Goal: Navigation & Orientation: Find specific page/section

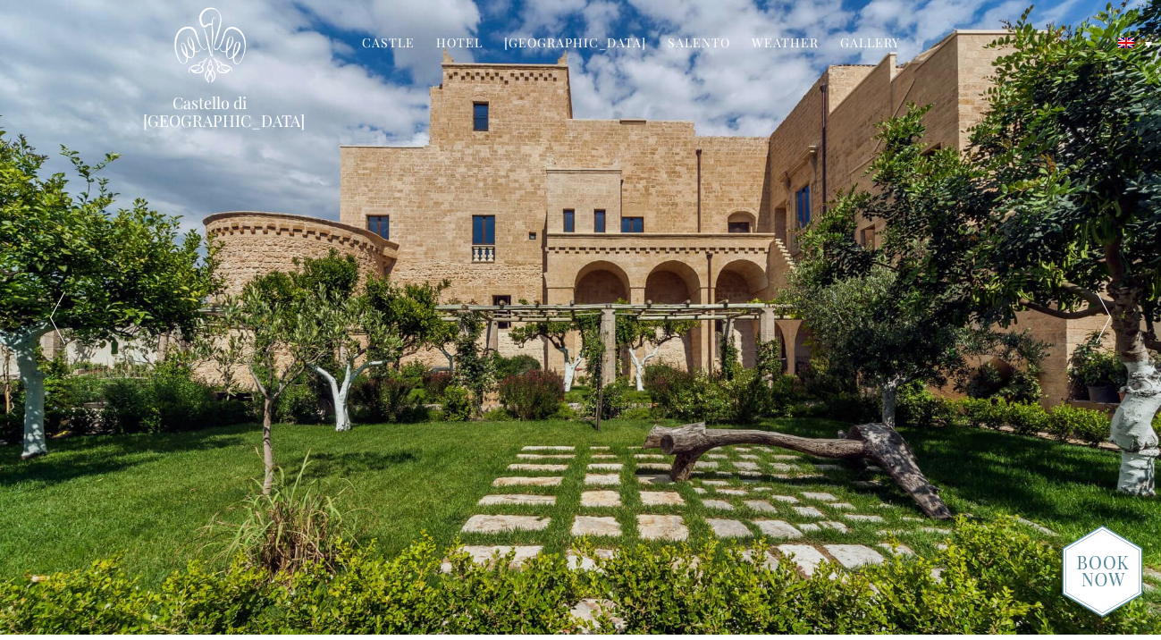
click at [1120, 320] on div at bounding box center [1103, 317] width 116 height 635
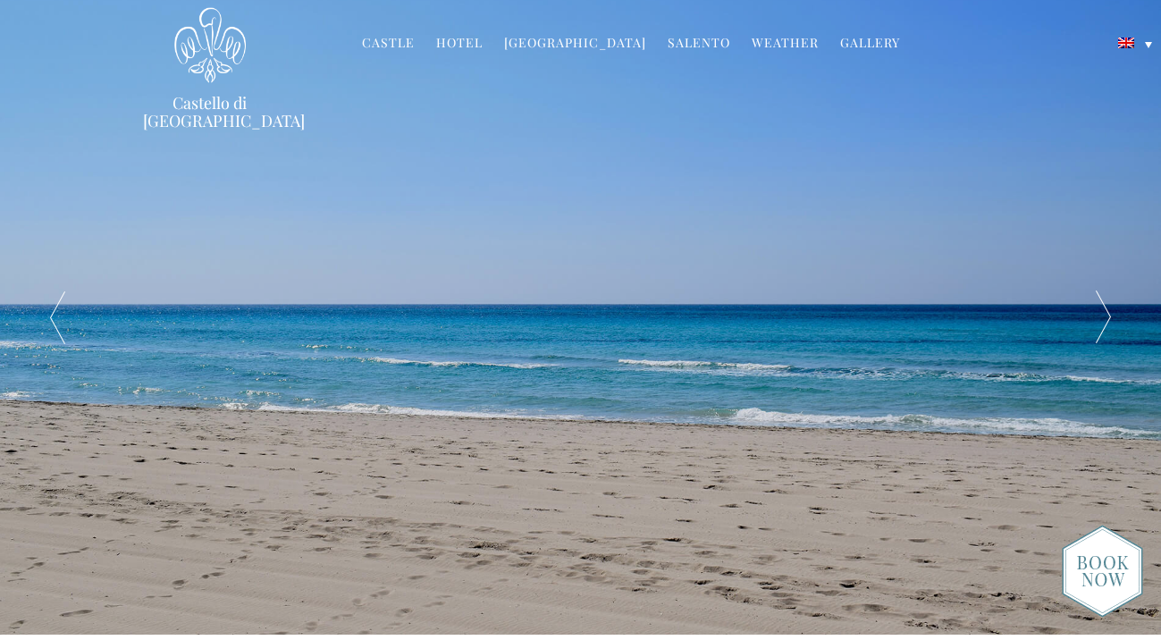
click at [1117, 321] on div at bounding box center [1103, 317] width 116 height 635
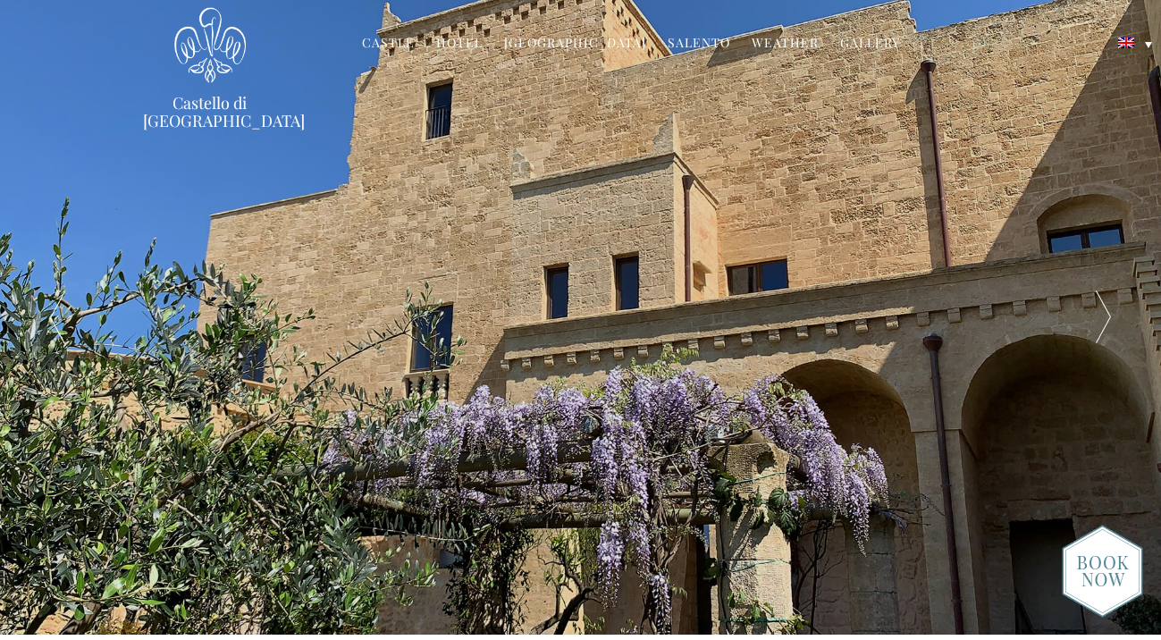
click at [1117, 321] on div at bounding box center [1103, 317] width 116 height 635
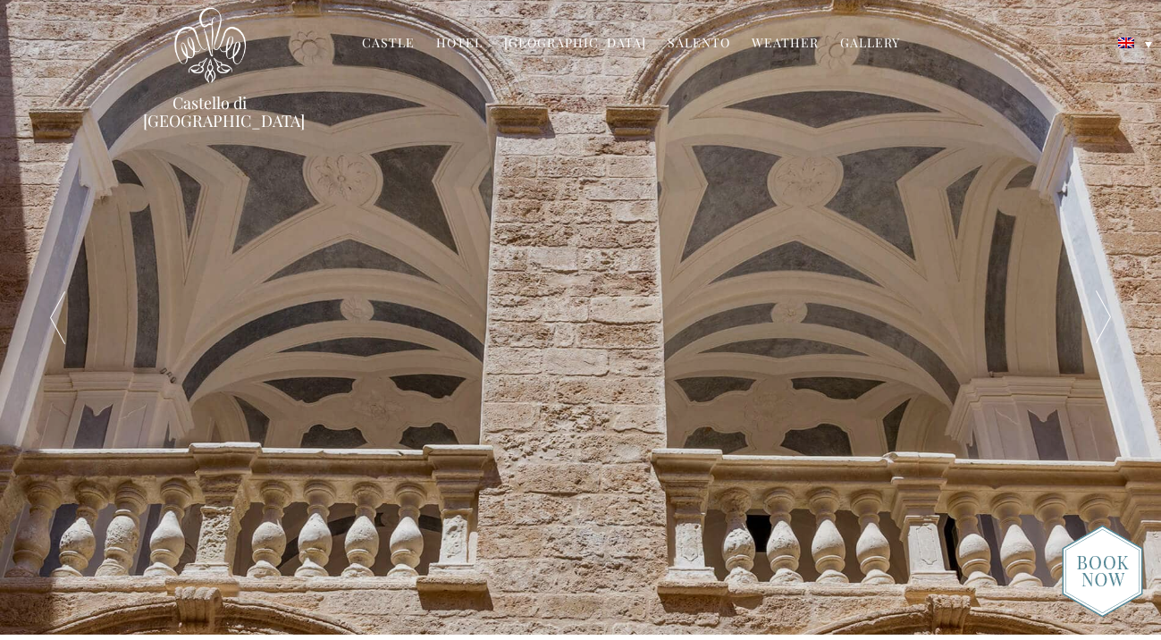
click at [1117, 321] on div at bounding box center [1103, 317] width 116 height 635
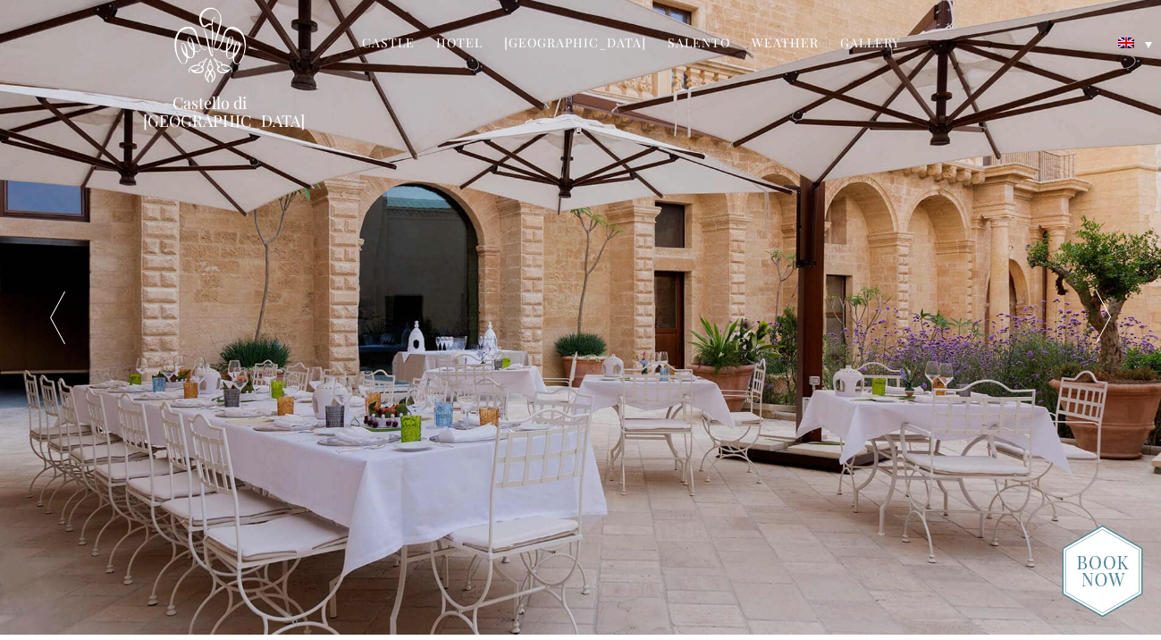
click at [1117, 321] on div at bounding box center [1103, 317] width 116 height 635
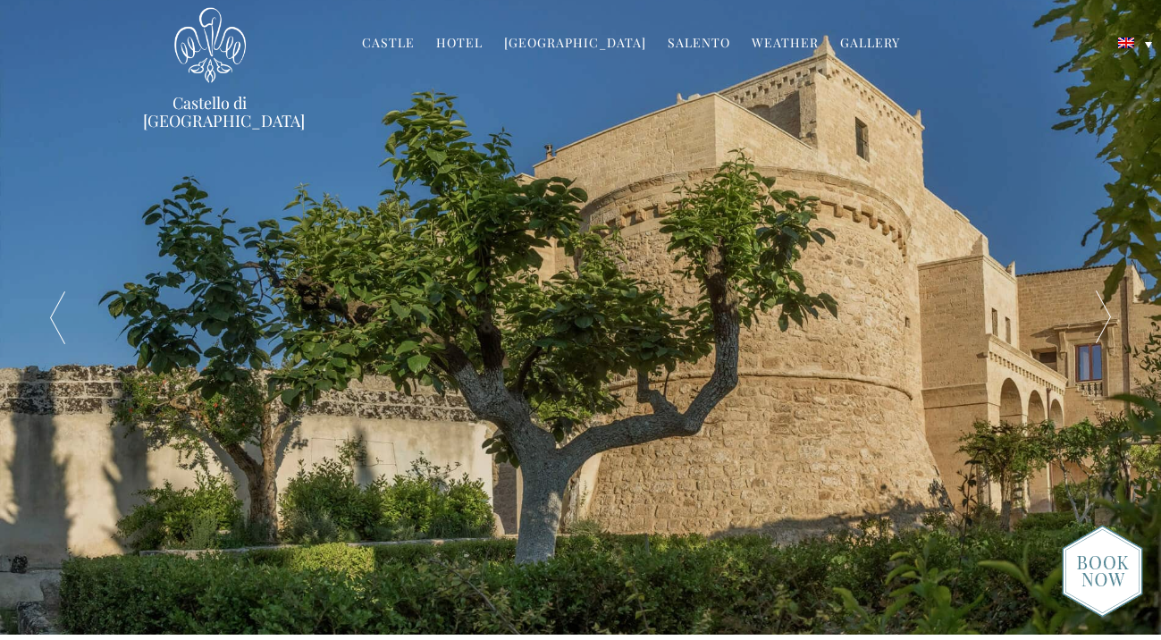
click at [1117, 321] on div at bounding box center [1103, 317] width 116 height 635
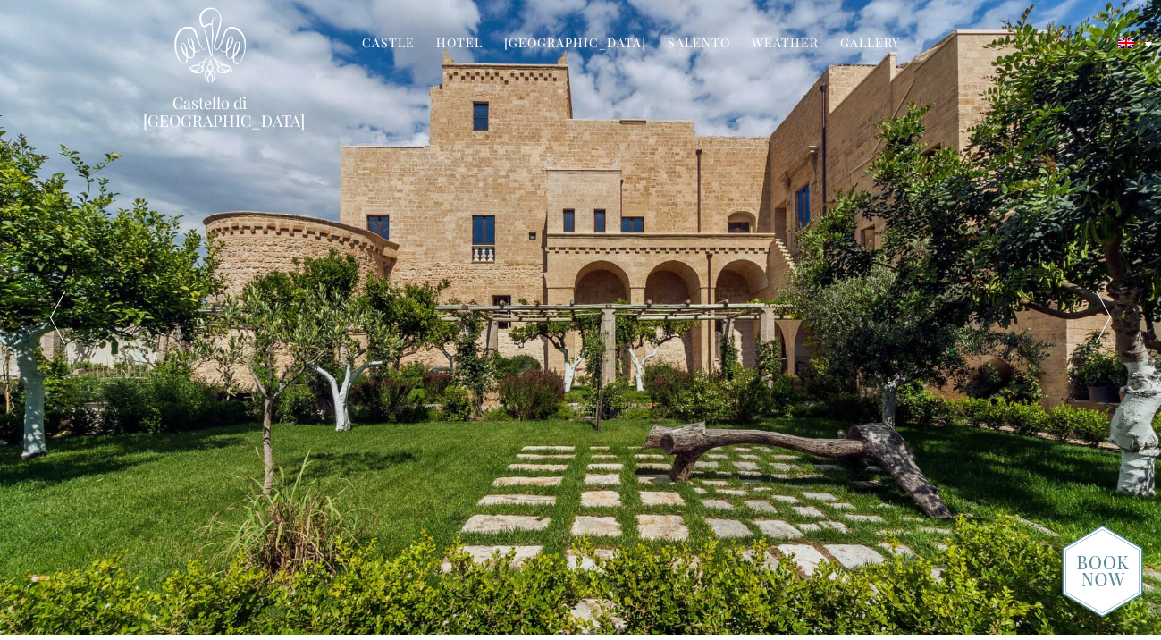
click at [1117, 321] on div at bounding box center [1103, 317] width 116 height 635
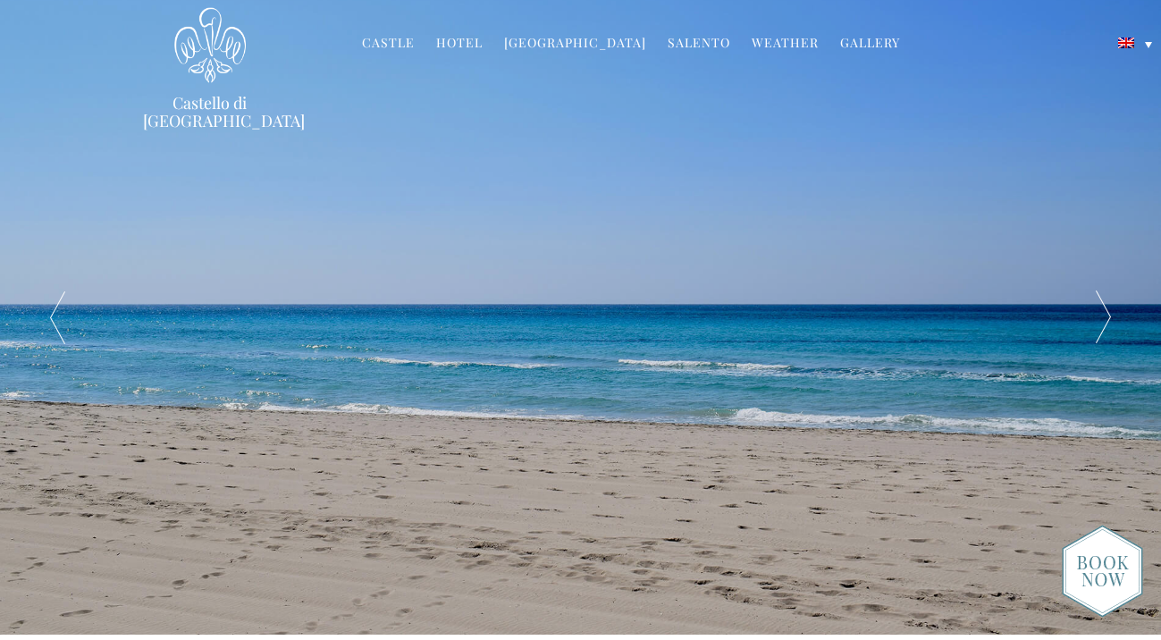
click at [1117, 321] on div at bounding box center [1103, 317] width 116 height 635
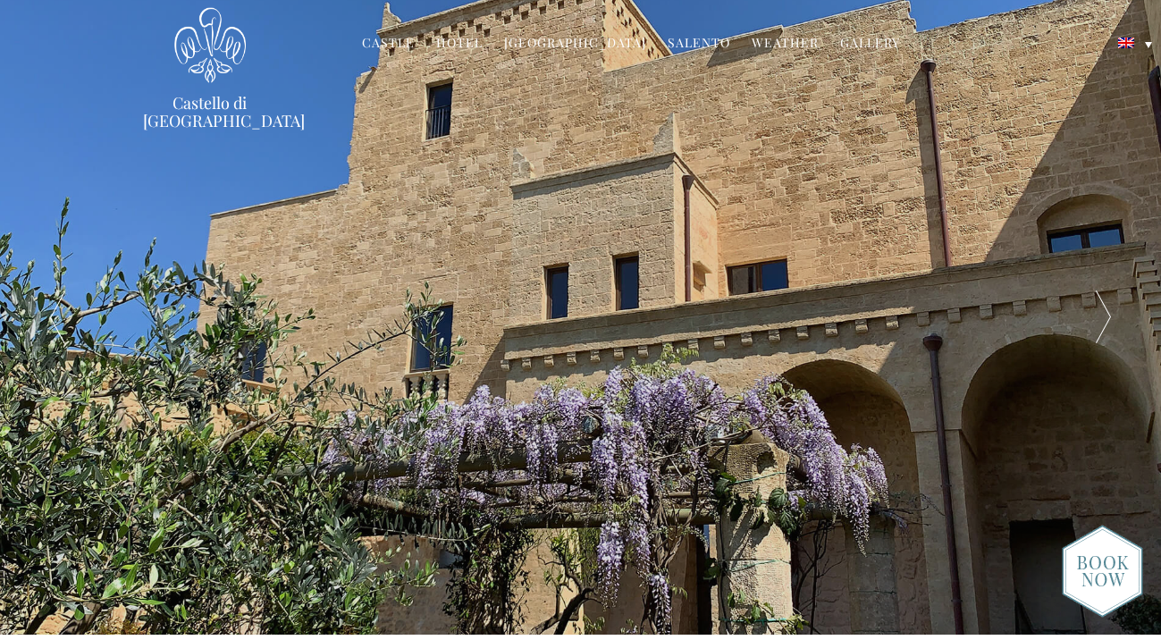
click at [1116, 321] on div at bounding box center [1103, 317] width 116 height 635
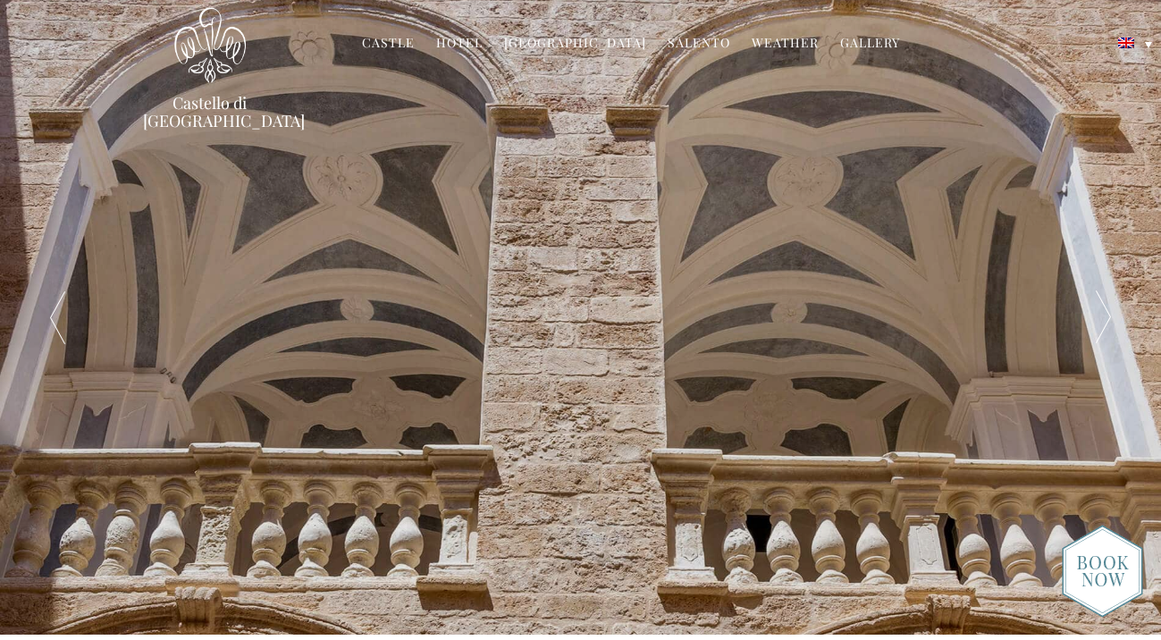
click at [1111, 319] on div at bounding box center [1103, 317] width 116 height 635
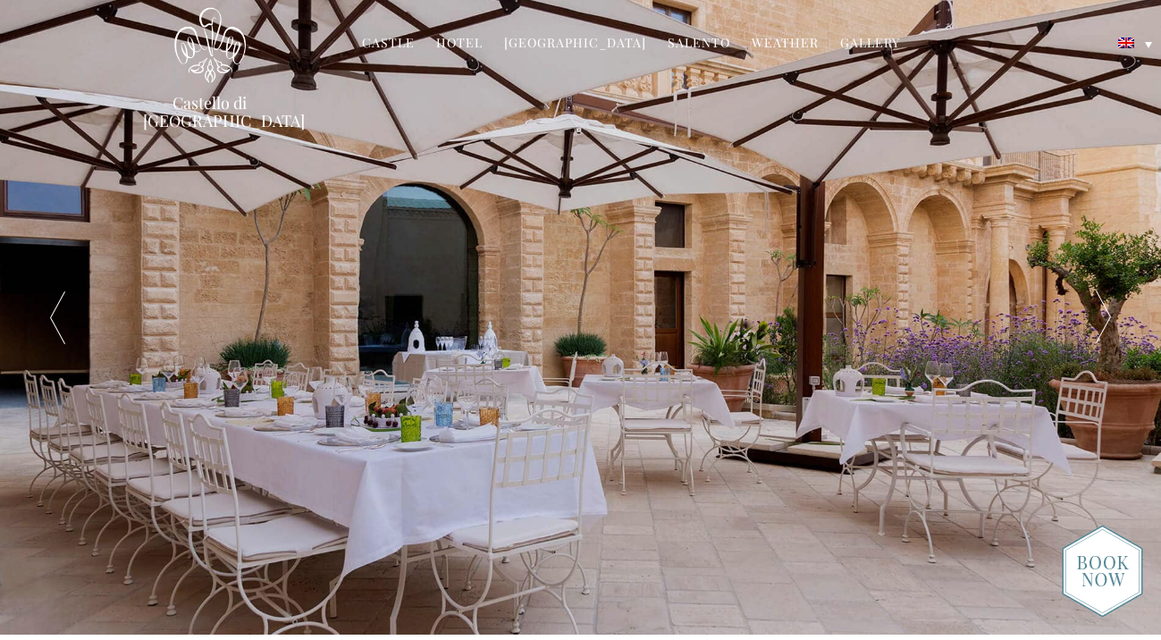
click at [1110, 318] on div at bounding box center [1103, 317] width 116 height 635
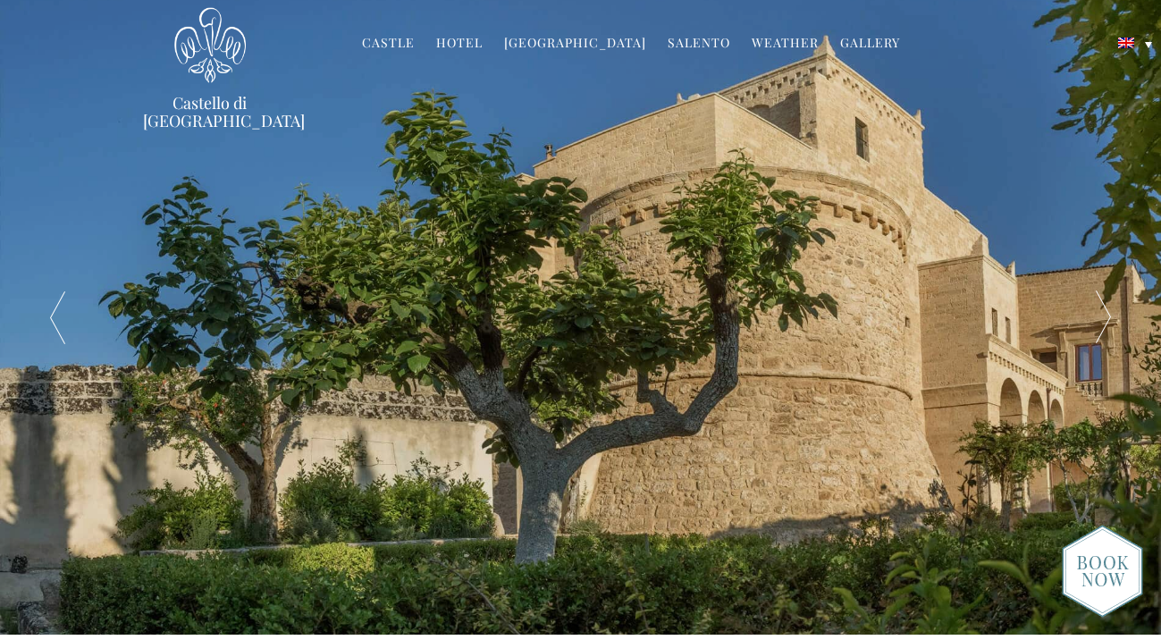
click at [846, 41] on link "Gallery" at bounding box center [870, 44] width 60 height 21
